Goal: Navigation & Orientation: Find specific page/section

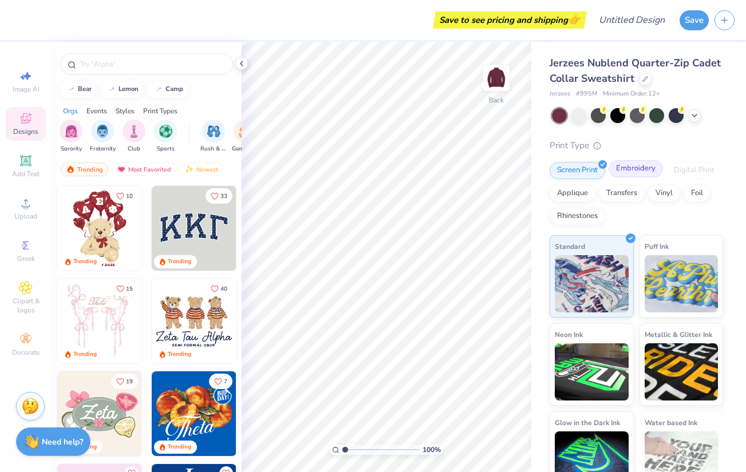
click at [626, 170] on div "Embroidery" at bounding box center [636, 168] width 54 height 17
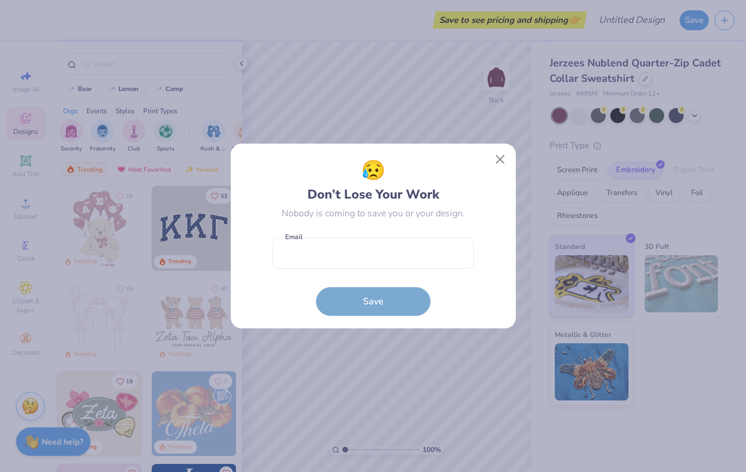
click at [653, 133] on div "😥 Don’t Lose Your Work Nobody is coming to save you or your design. Email is a …" at bounding box center [373, 236] width 746 height 472
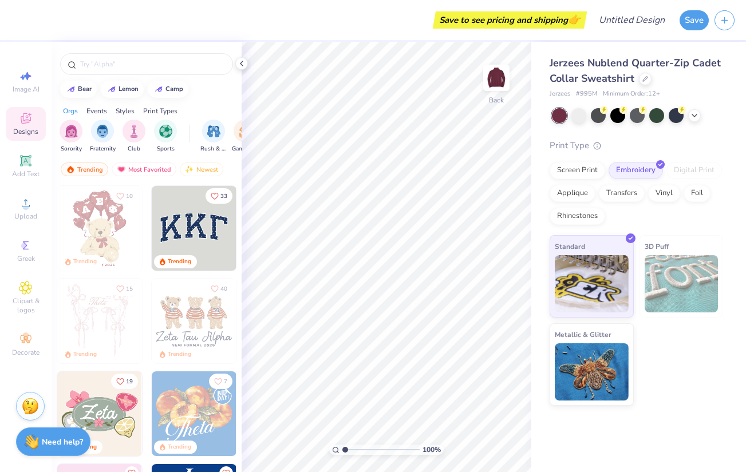
scroll to position [485, 0]
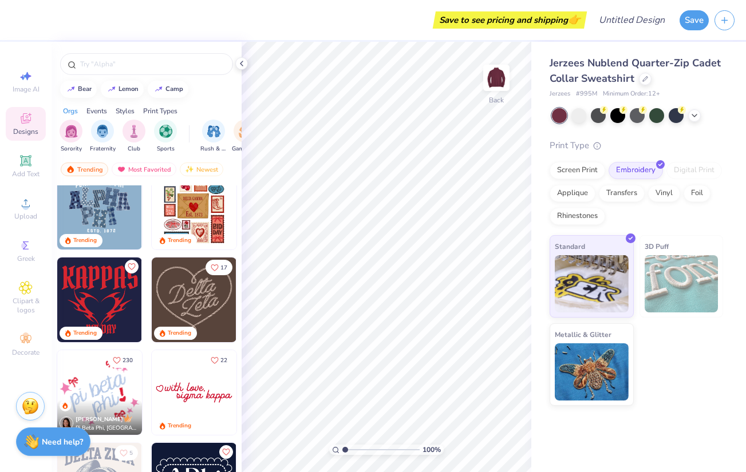
click at [199, 298] on img at bounding box center [194, 300] width 85 height 85
